Goal: Task Accomplishment & Management: Use online tool/utility

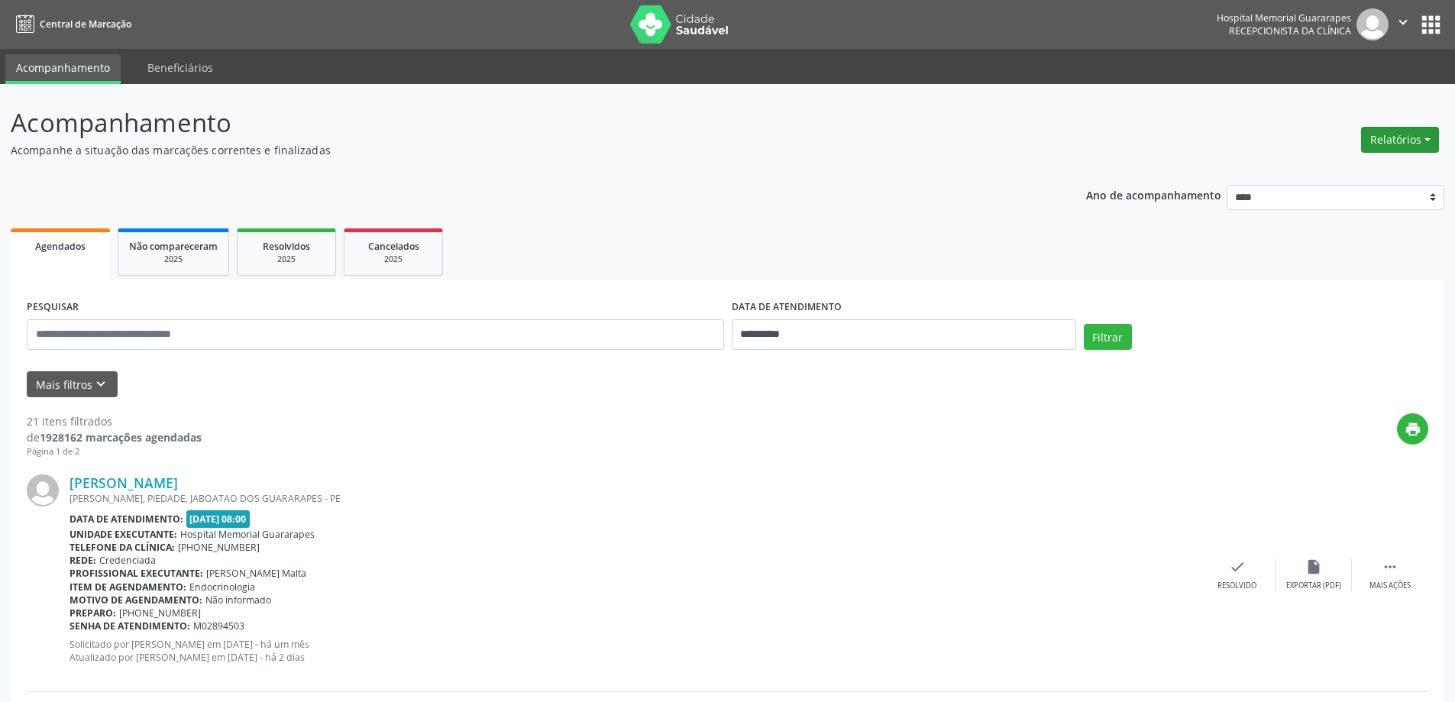
click at [1377, 145] on button "Relatórios" at bounding box center [1400, 140] width 78 height 26
click at [1333, 173] on link "Agendamentos" at bounding box center [1357, 172] width 164 height 21
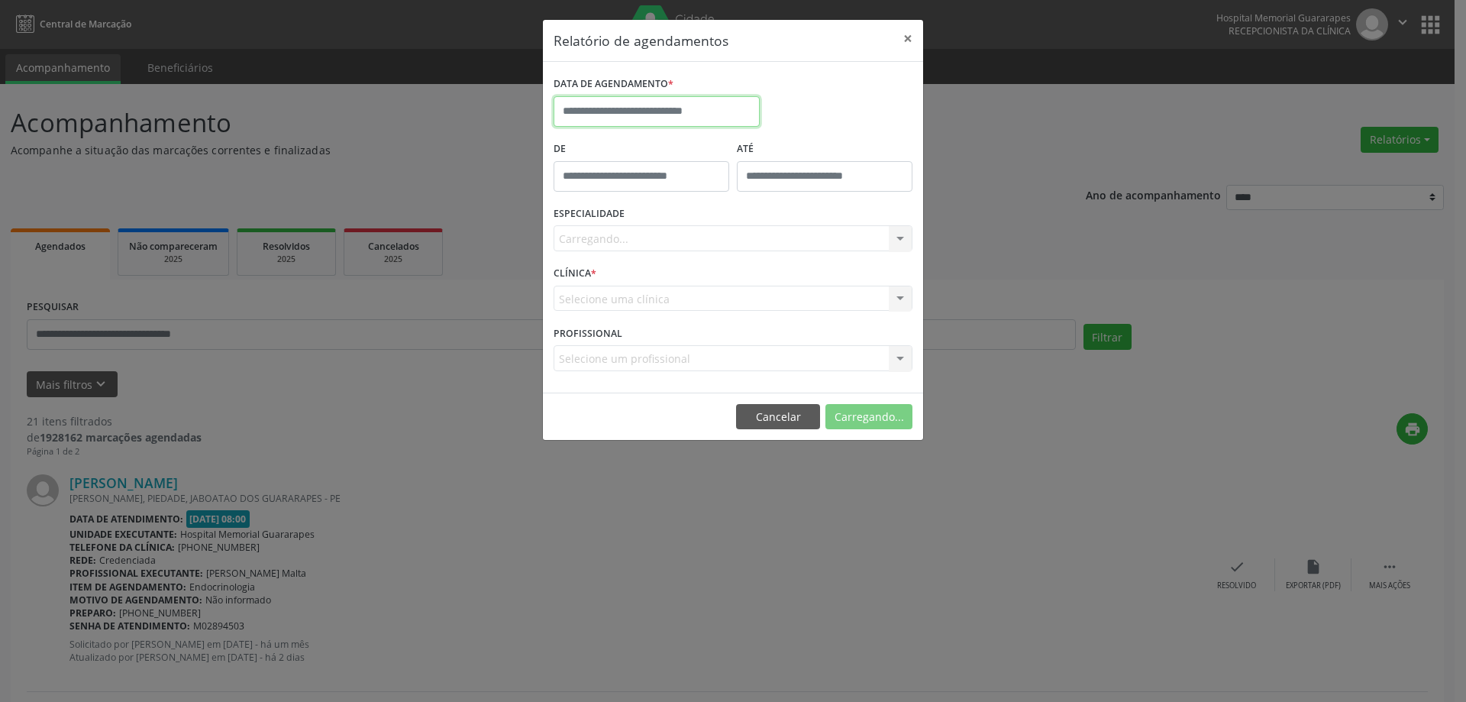
click at [705, 109] on input "text" at bounding box center [657, 111] width 206 height 31
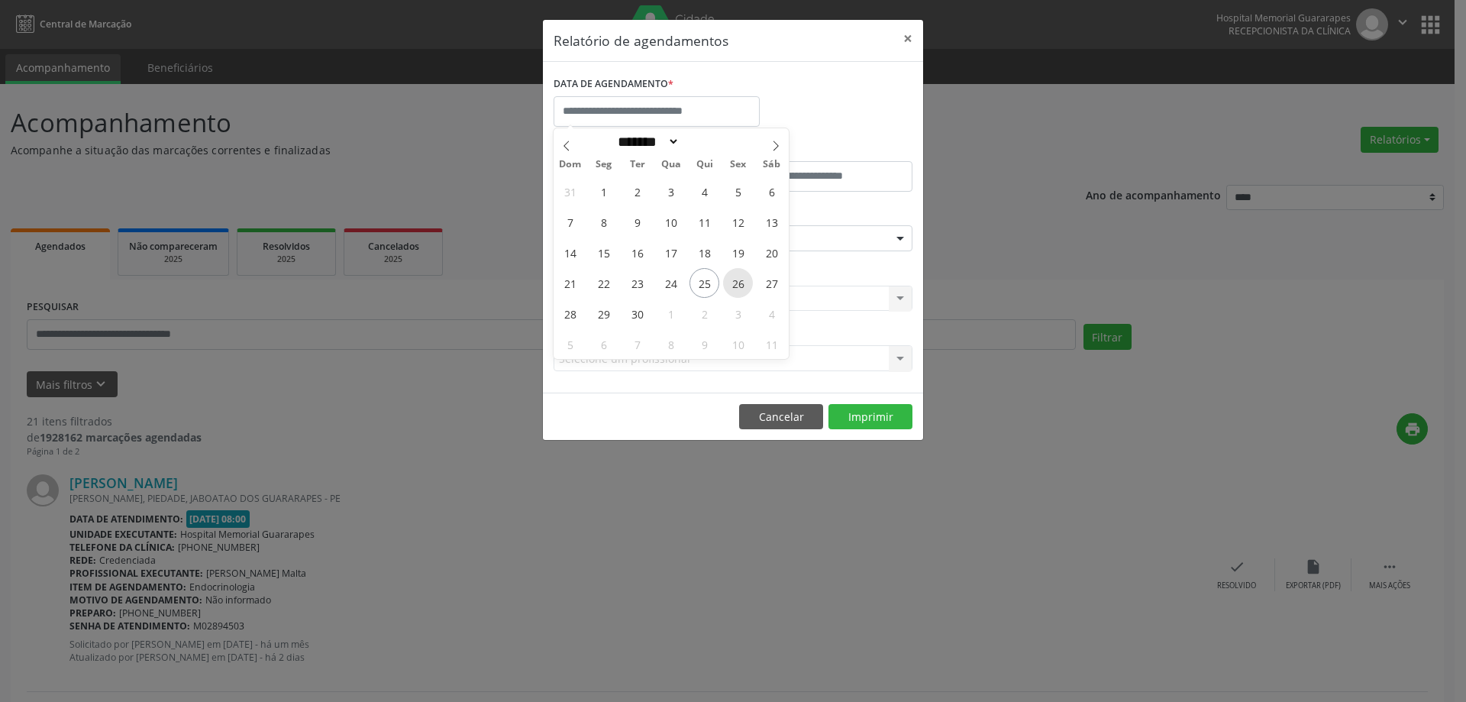
click at [736, 286] on span "26" at bounding box center [738, 283] width 30 height 30
type input "**********"
click at [736, 286] on span "26" at bounding box center [738, 283] width 30 height 30
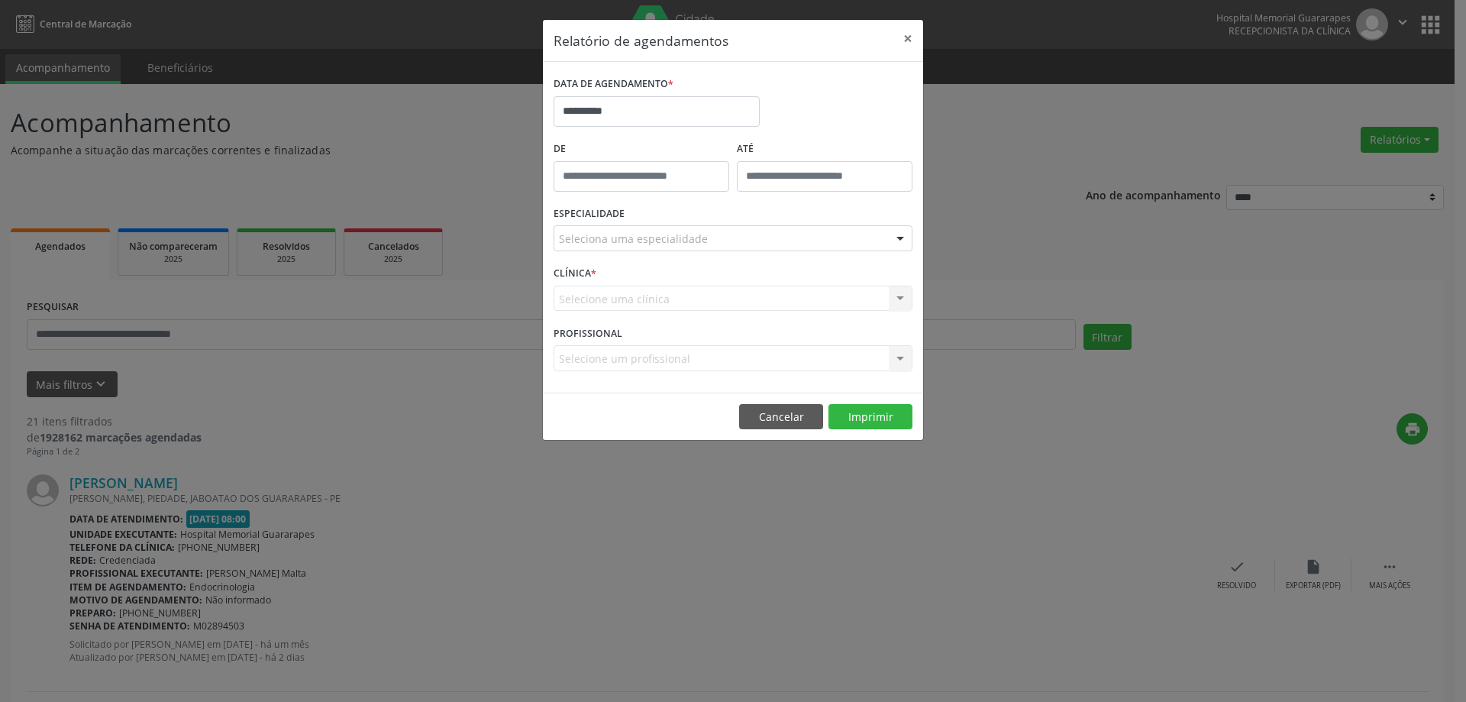
click at [797, 238] on div "Seleciona uma especialidade" at bounding box center [733, 238] width 359 height 26
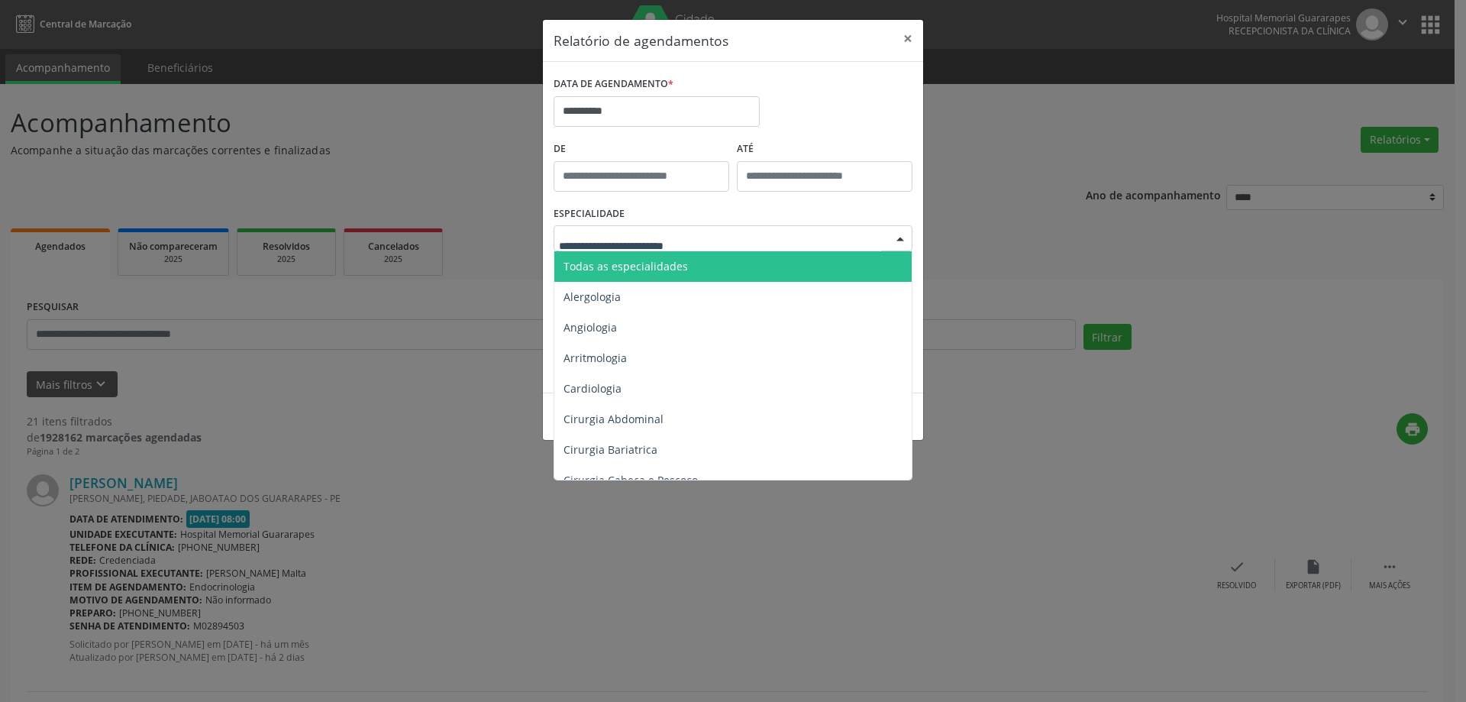
click at [800, 264] on span "Todas as especialidades" at bounding box center [734, 266] width 360 height 31
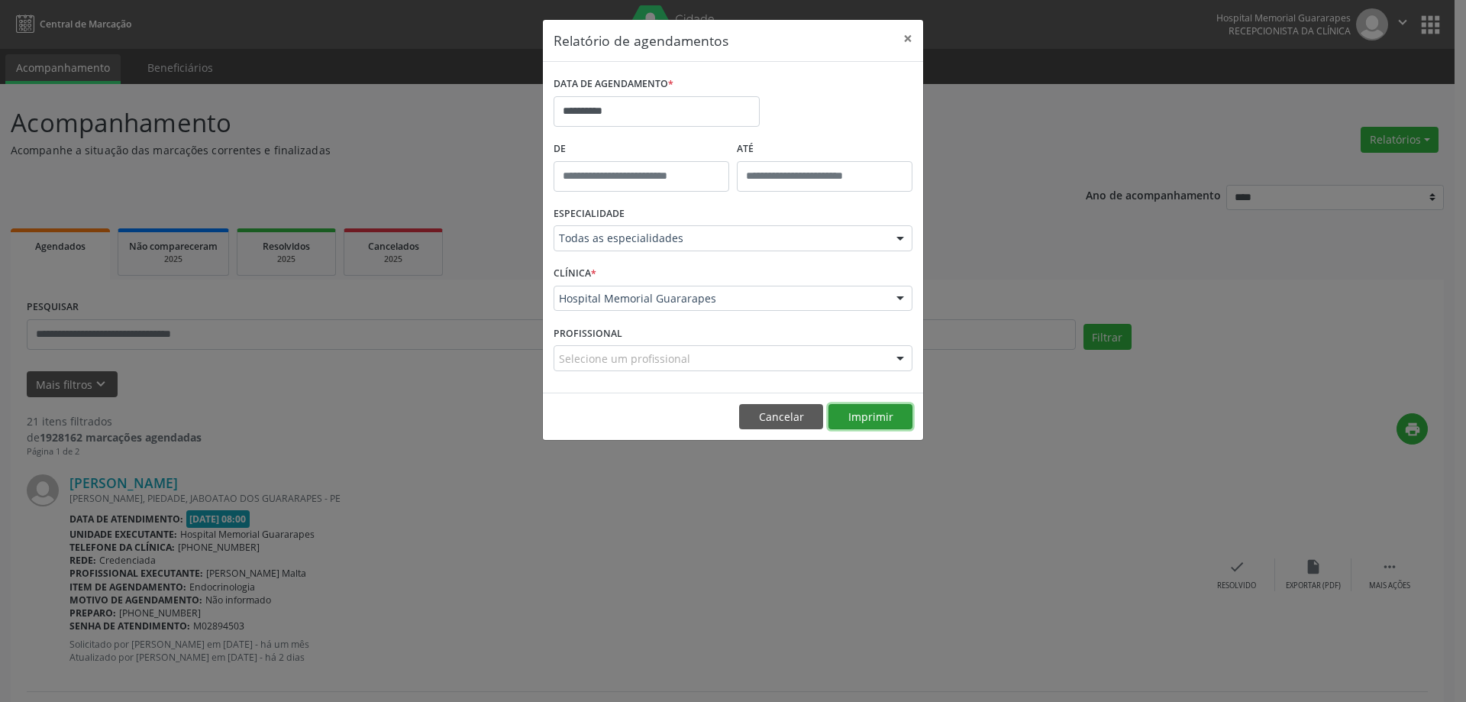
click at [887, 412] on button "Imprimir" at bounding box center [871, 417] width 84 height 26
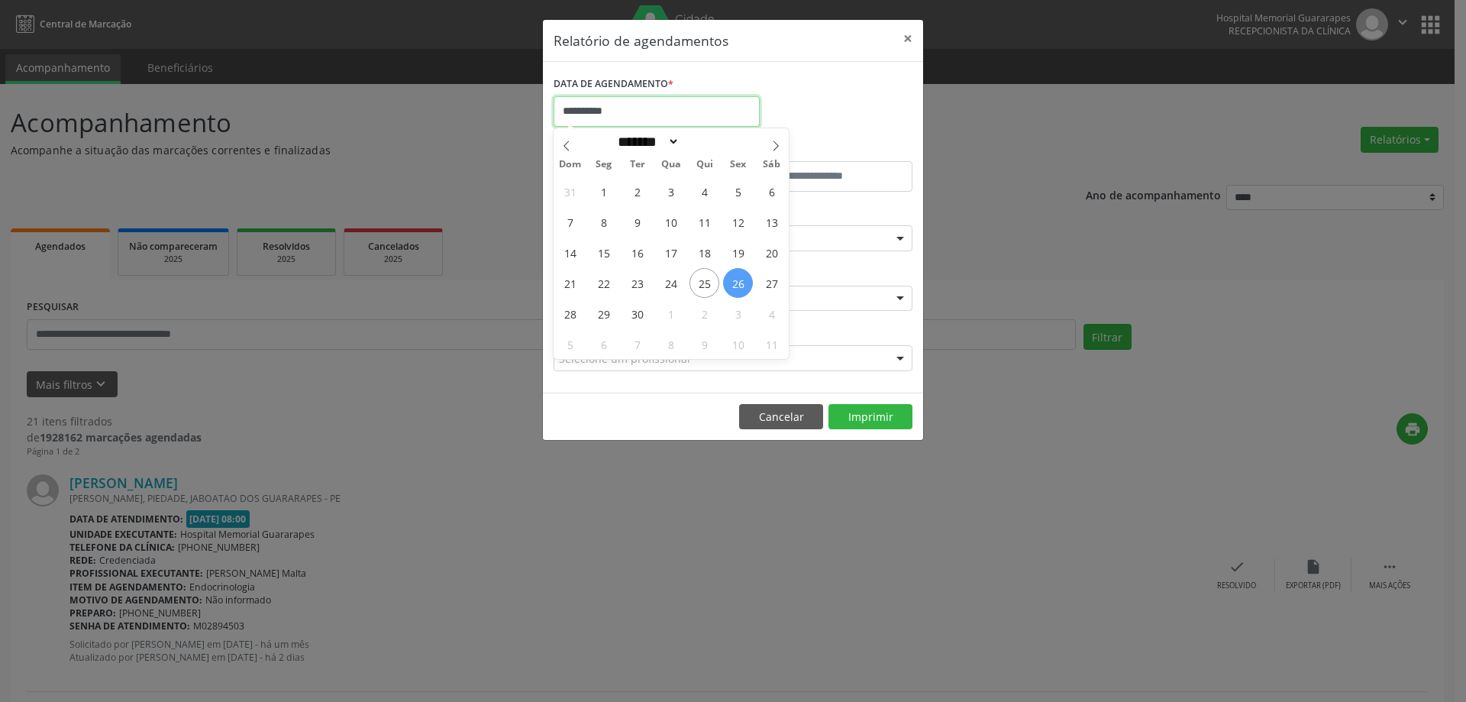
click at [706, 114] on input "**********" at bounding box center [657, 111] width 206 height 31
click at [712, 278] on span "25" at bounding box center [705, 283] width 30 height 30
type input "**********"
click at [696, 275] on span "25" at bounding box center [705, 283] width 30 height 30
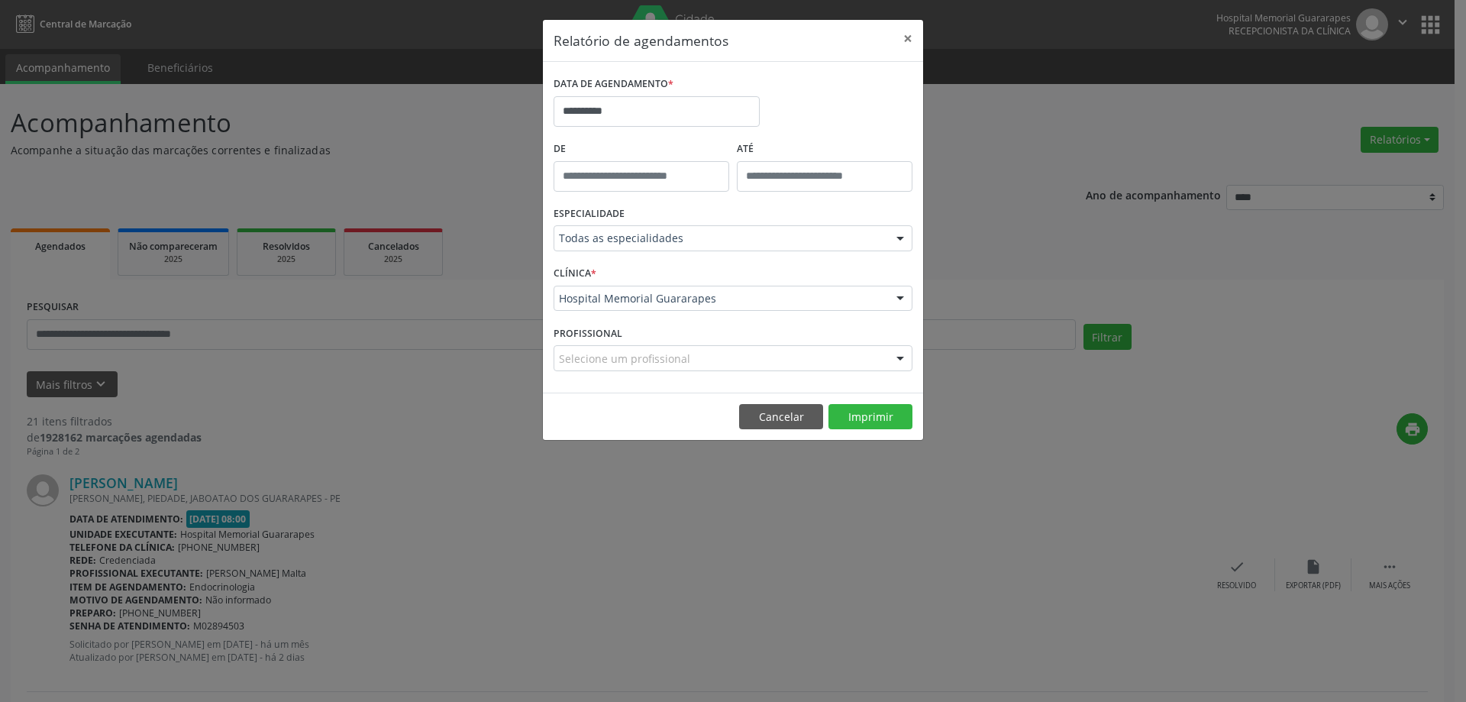
click at [696, 275] on div "CLÍNICA * [GEOGRAPHIC_DATA] Guararapes Nenhum resultado encontrado para: " " Nã…" at bounding box center [733, 292] width 367 height 60
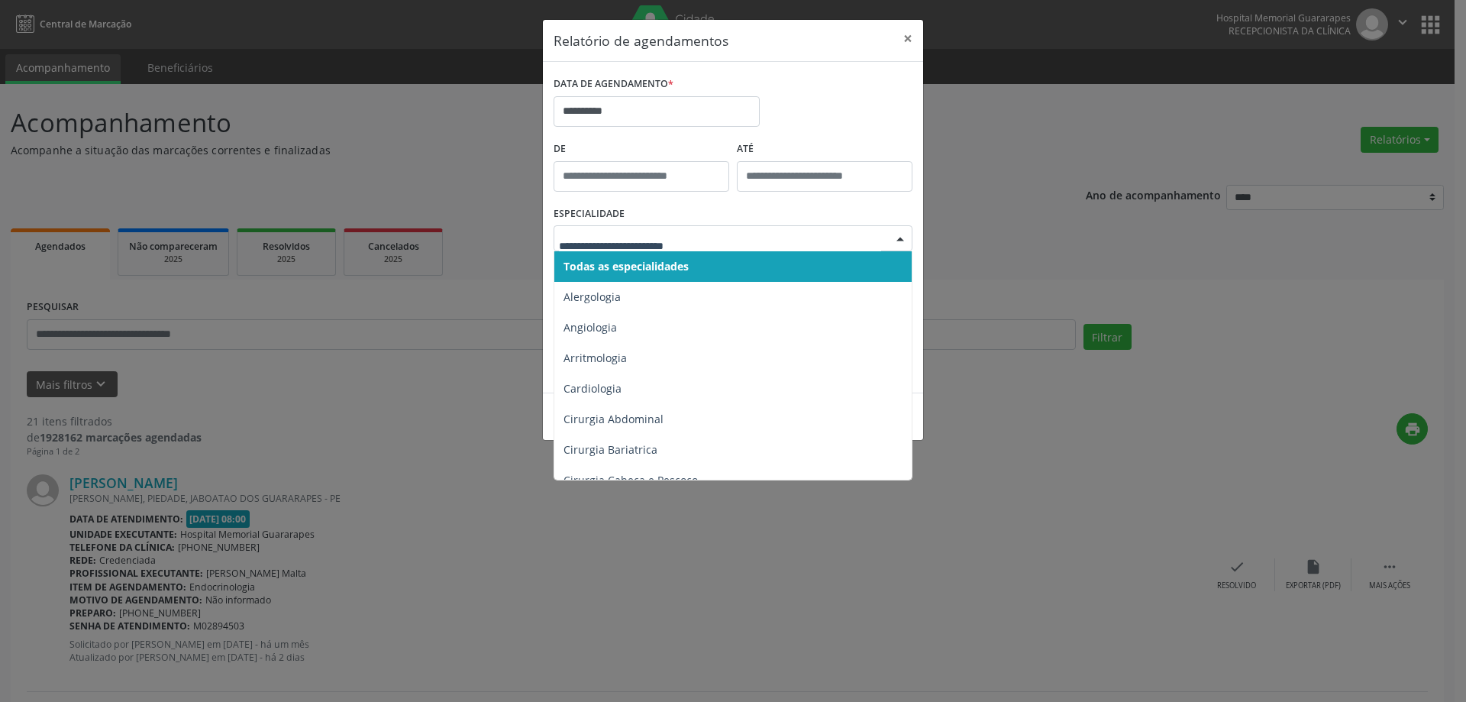
click at [737, 270] on span "Todas as especialidades" at bounding box center [734, 266] width 360 height 31
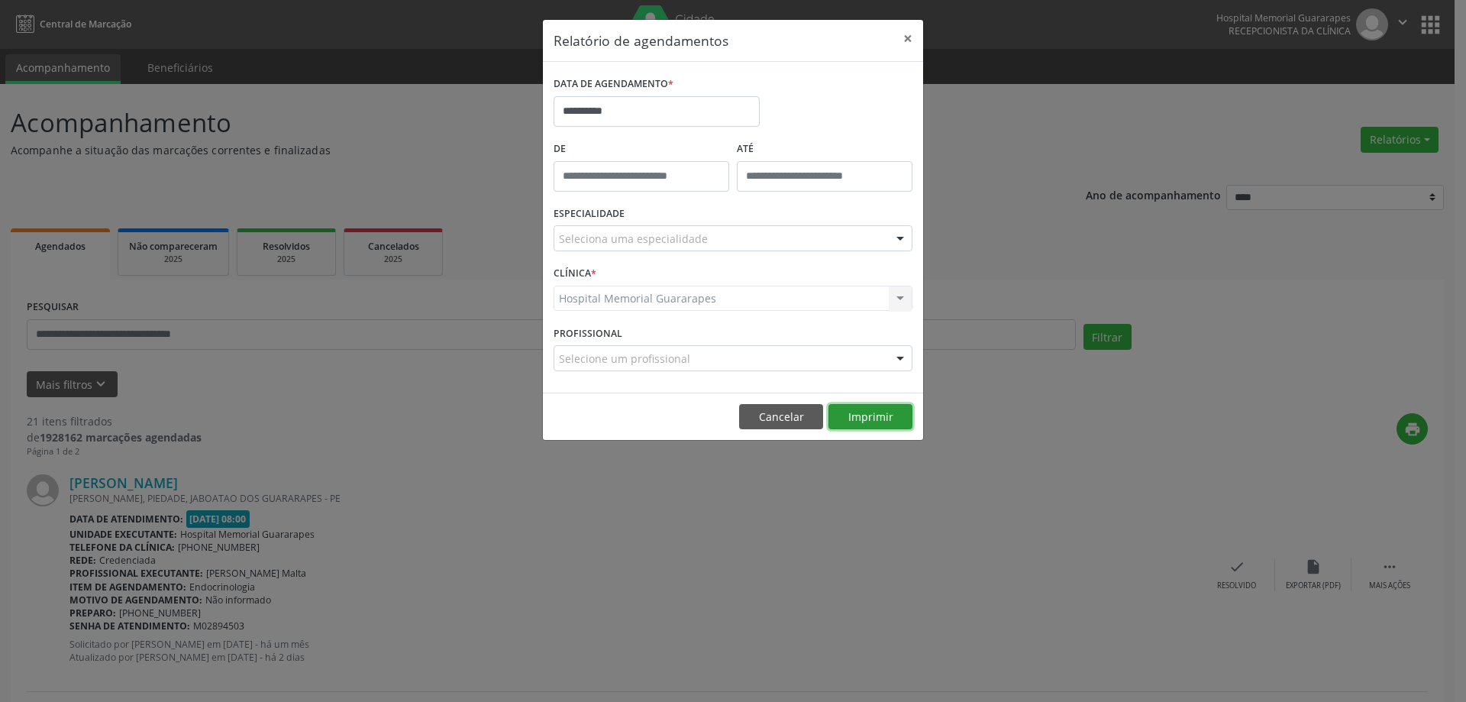
click at [863, 413] on button "Imprimir" at bounding box center [871, 417] width 84 height 26
click at [906, 40] on button "×" at bounding box center [908, 38] width 31 height 37
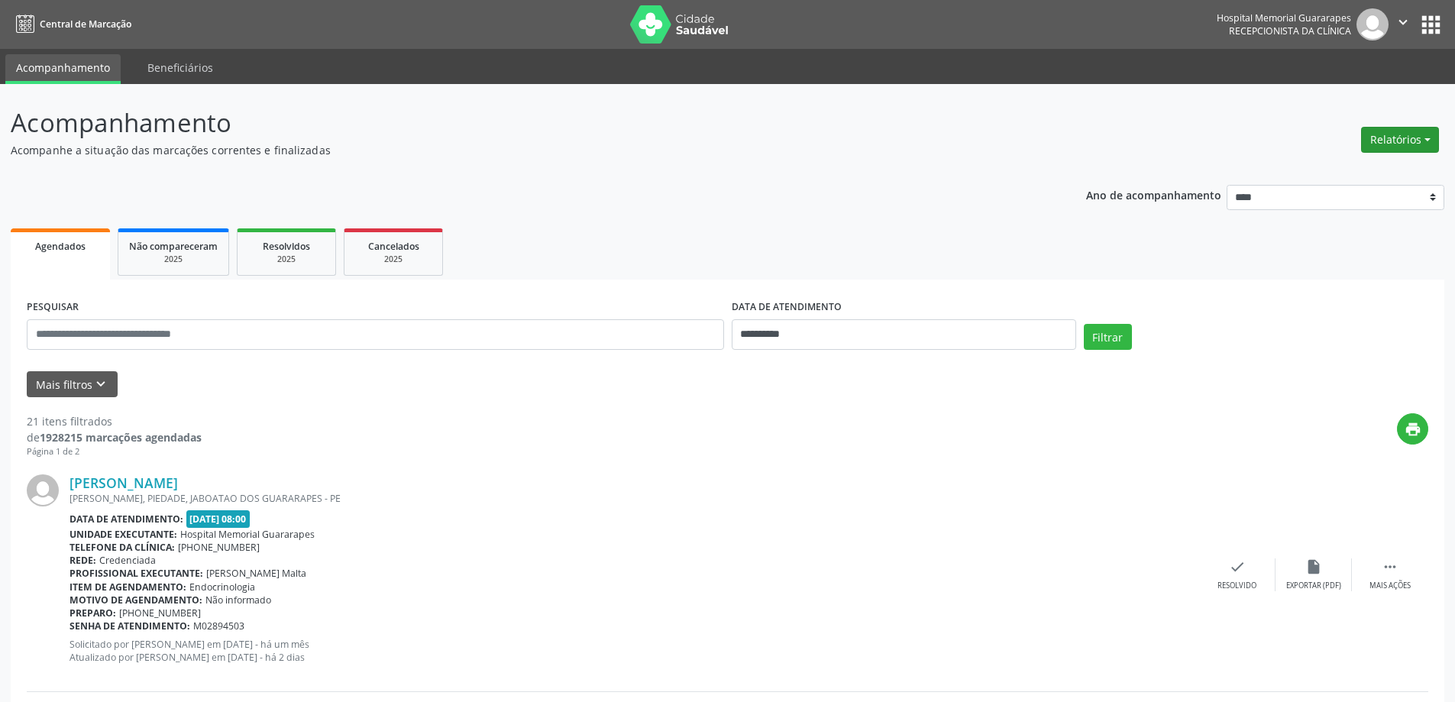
click at [1399, 140] on button "Relatórios" at bounding box center [1400, 140] width 78 height 26
click at [1362, 167] on link "Agendamentos" at bounding box center [1357, 172] width 164 height 21
select select "*"
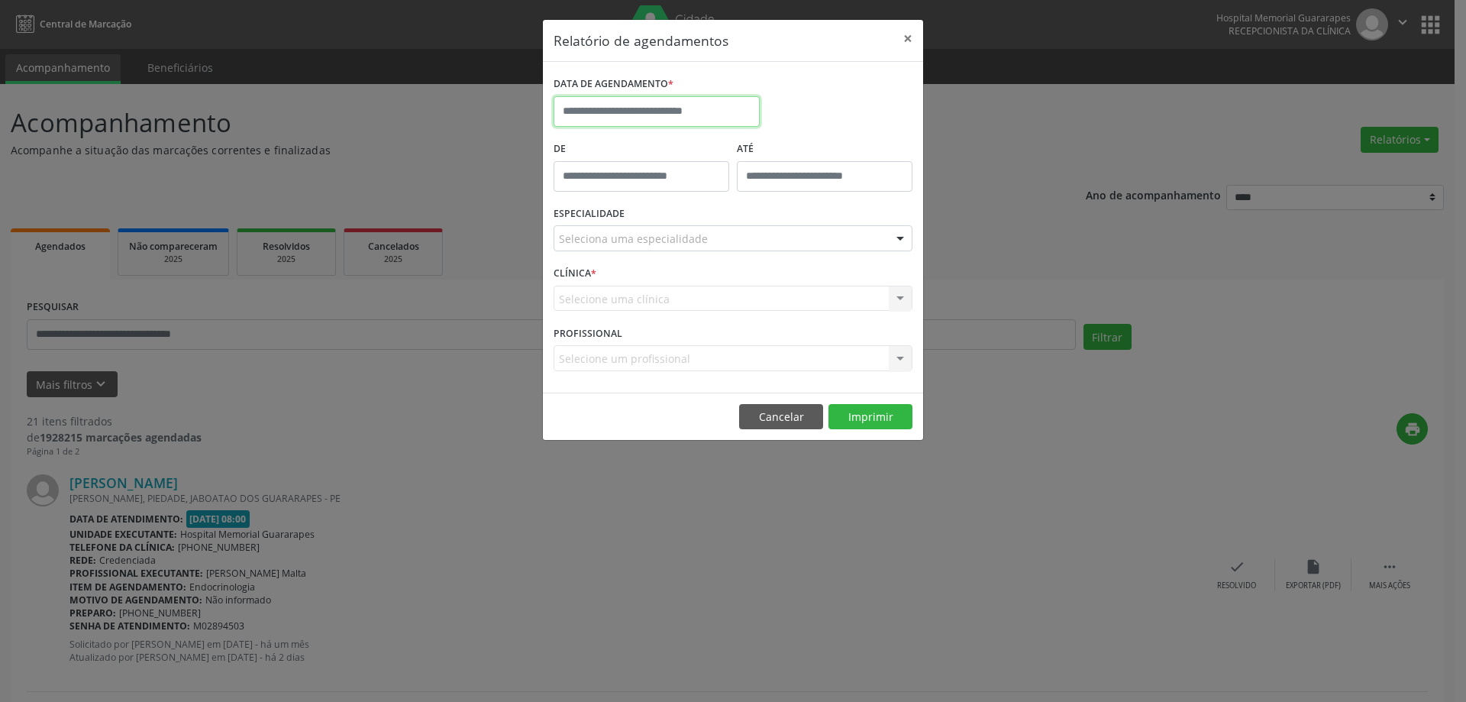
click at [703, 115] on input "text" at bounding box center [657, 111] width 206 height 31
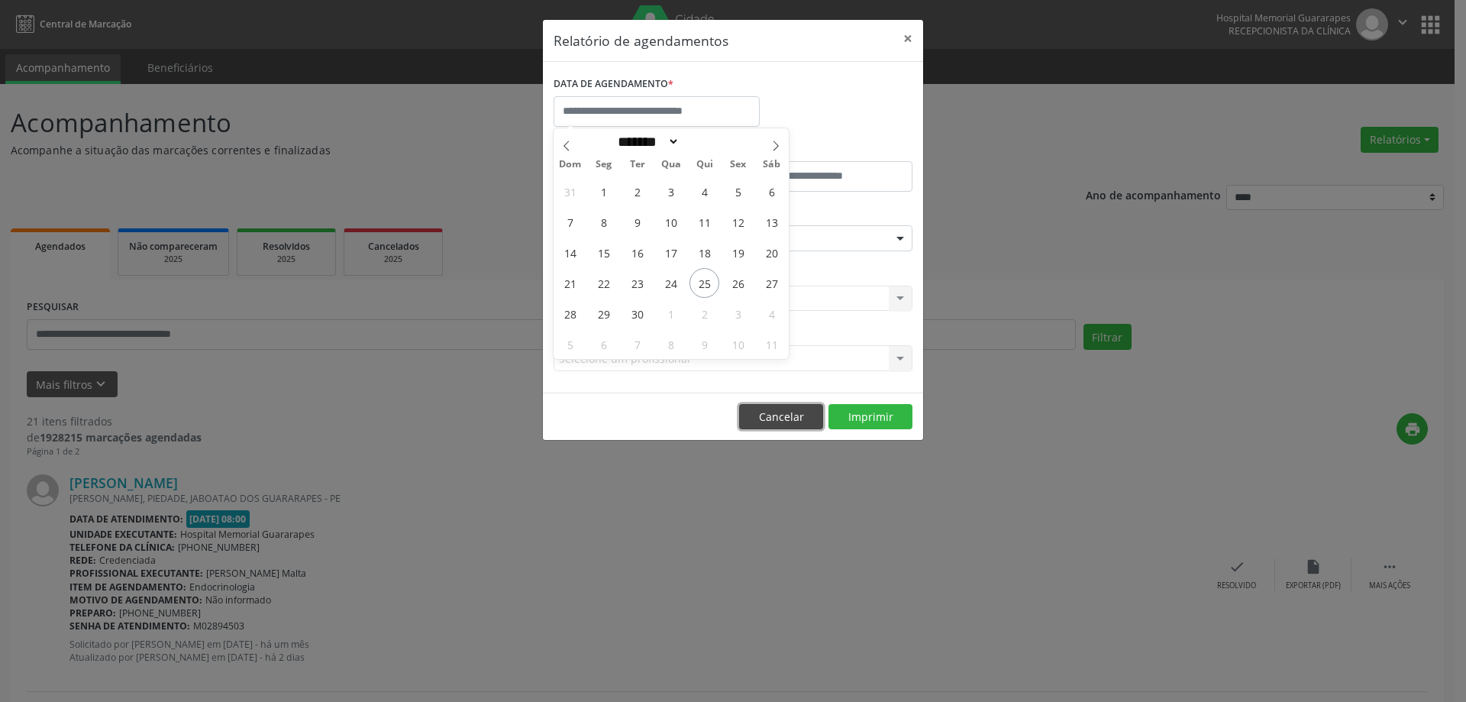
click at [801, 422] on button "Cancelar" at bounding box center [781, 417] width 84 height 26
